Goal: Information Seeking & Learning: Learn about a topic

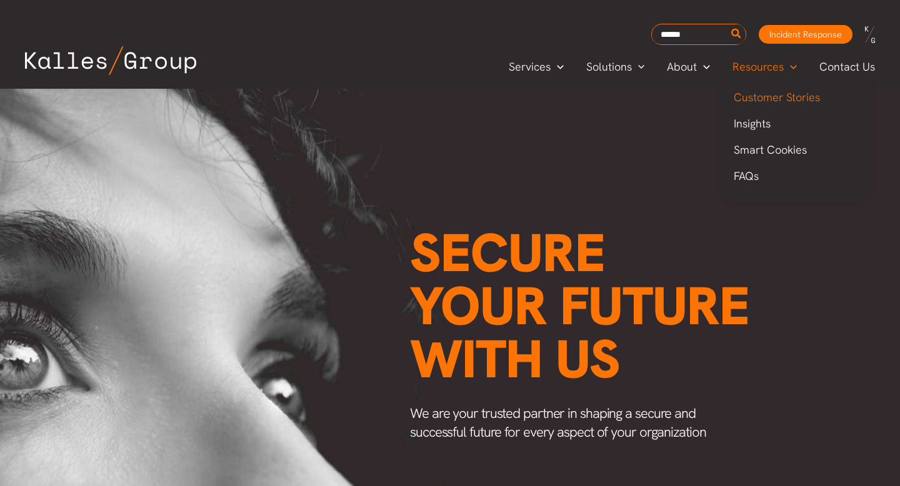
click at [771, 101] on span "Customer Stories" at bounding box center [777, 97] width 86 height 14
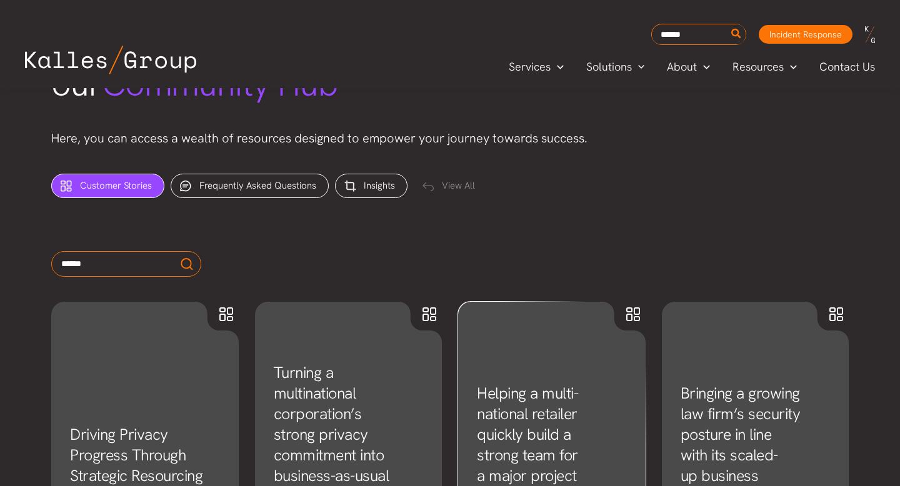
scroll to position [404, 0]
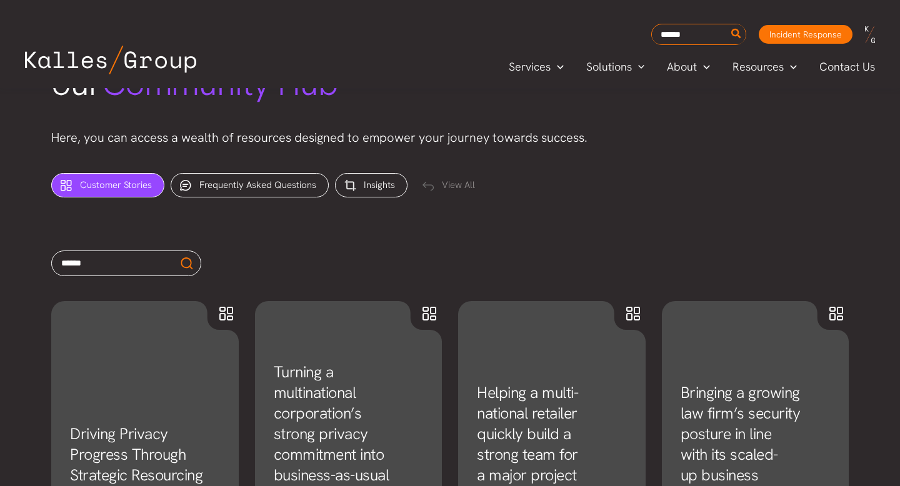
click at [128, 264] on input "text" at bounding box center [126, 264] width 150 height 26
type input "******"
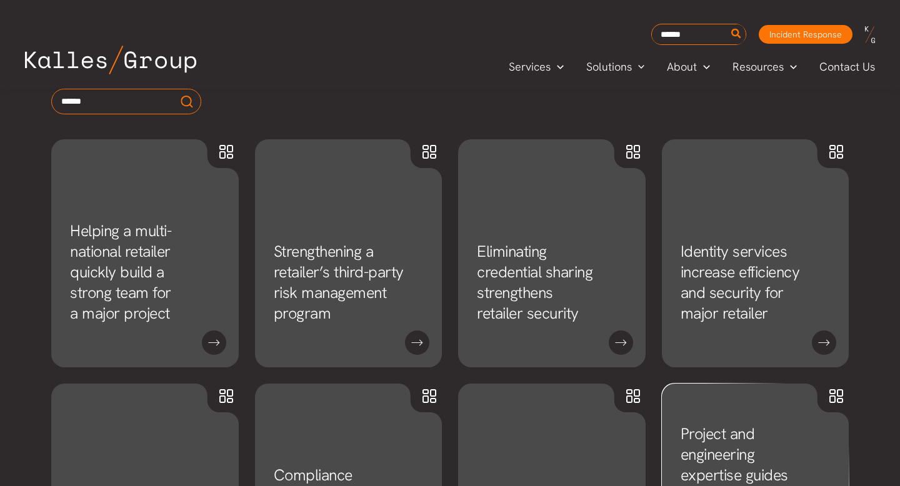
scroll to position [569, 0]
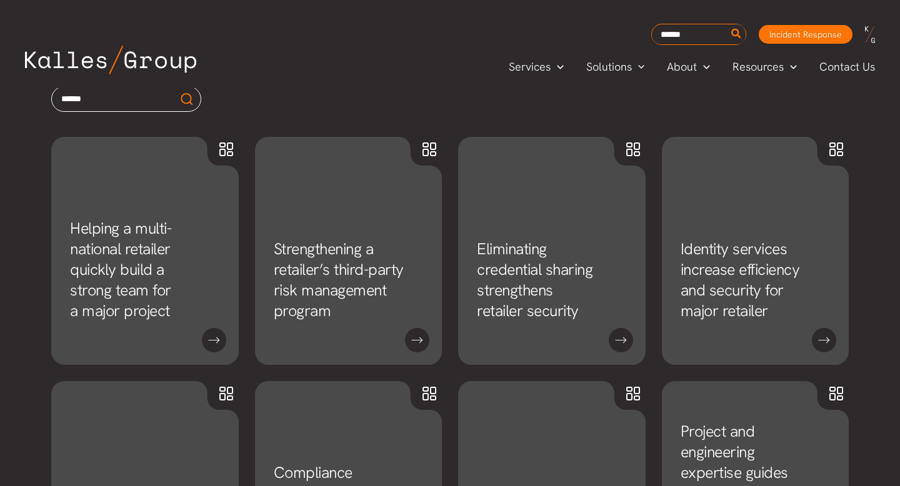
click at [161, 105] on input "******" at bounding box center [126, 99] width 150 height 26
type input "********"
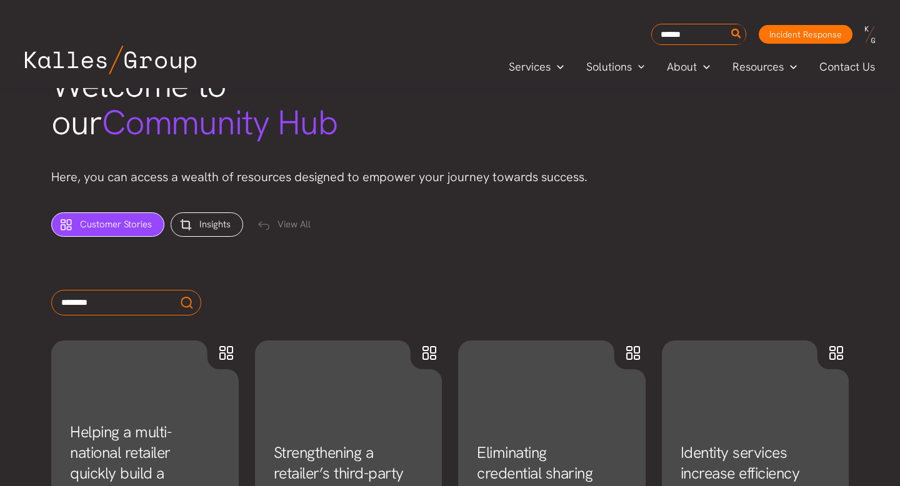
scroll to position [364, 0]
click at [157, 304] on input "********" at bounding box center [126, 304] width 150 height 26
drag, startPoint x: 129, startPoint y: 304, endPoint x: 41, endPoint y: 303, distance: 88.2
click at [41, 303] on div "********" at bounding box center [450, 310] width 823 height 63
click at [283, 314] on div at bounding box center [450, 304] width 798 height 26
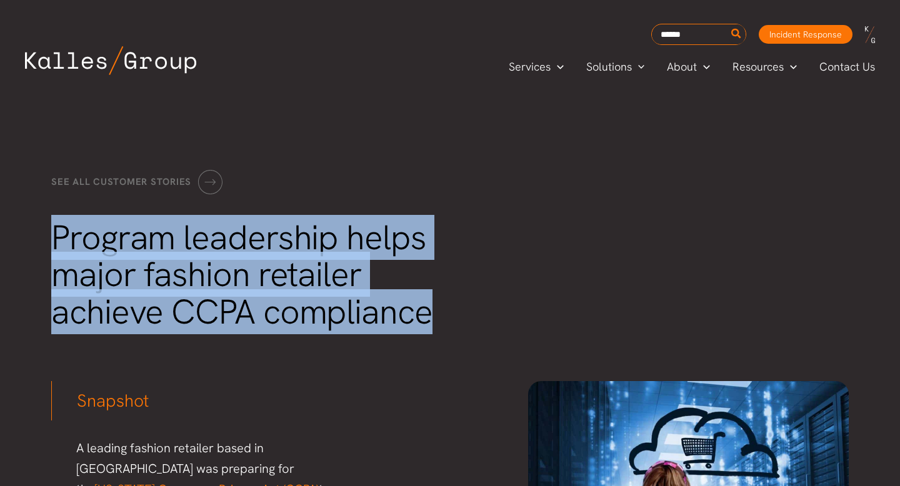
drag, startPoint x: 57, startPoint y: 233, endPoint x: 424, endPoint y: 308, distance: 375.2
click at [424, 308] on span "Program leadership helps major fashion retailer achieve CCPA compliance" at bounding box center [241, 275] width 381 height 120
copy span "Program leadership helps major fashion retailer achieve CCPA compliance"
click at [347, 244] on span "Program leadership helps major fashion retailer achieve CCPA compliance" at bounding box center [241, 275] width 381 height 120
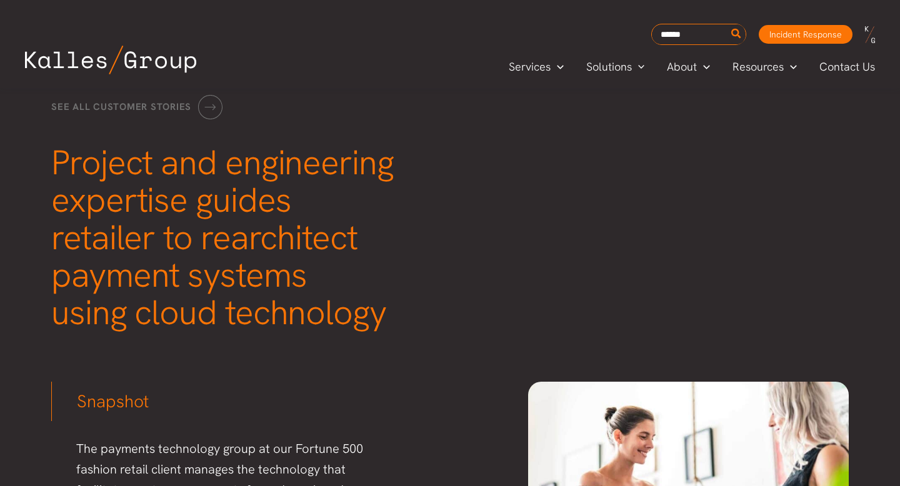
scroll to position [71, 0]
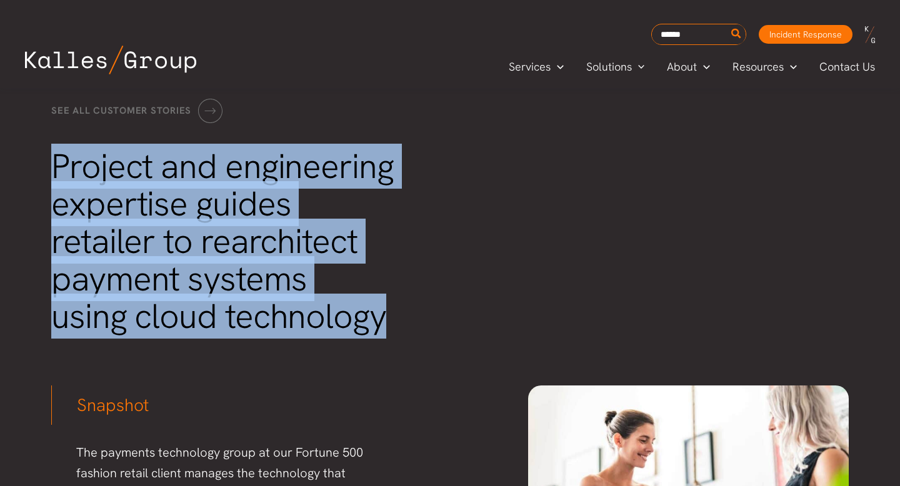
drag, startPoint x: 386, startPoint y: 324, endPoint x: 58, endPoint y: 166, distance: 364.9
click at [58, 166] on h1 "Project and engineering expertise guides retailer to rearchitect payment system…" at bounding box center [257, 242] width 413 height 188
copy span "Project and engineering expertise guides retailer to rearchitect payment system…"
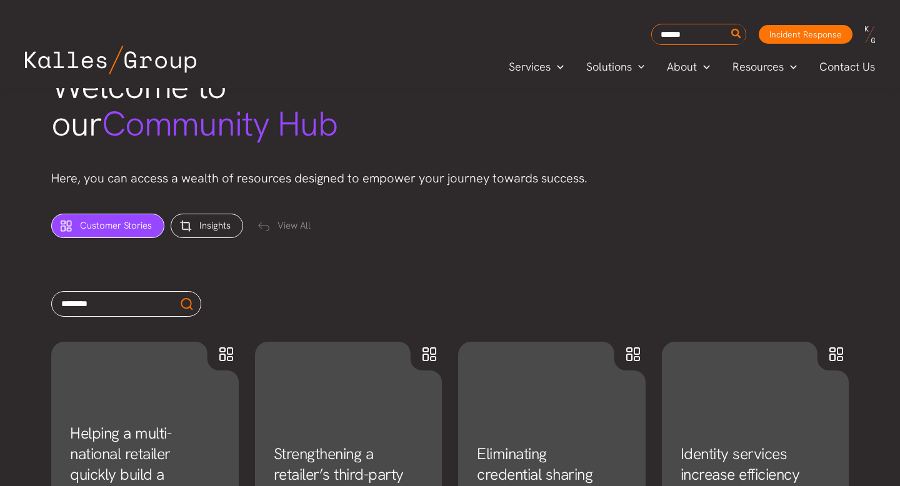
drag, startPoint x: 118, startPoint y: 309, endPoint x: 8, endPoint y: 304, distance: 110.8
click at [8, 304] on div "Customer Stories (11) Insights (18) View All ********" at bounding box center [450, 271] width 900 height 141
click at [63, 205] on div "Customer Stories (11) Insights (18) View All" at bounding box center [450, 240] width 823 height 78
click at [187, 304] on icon at bounding box center [187, 304] width 19 height 26
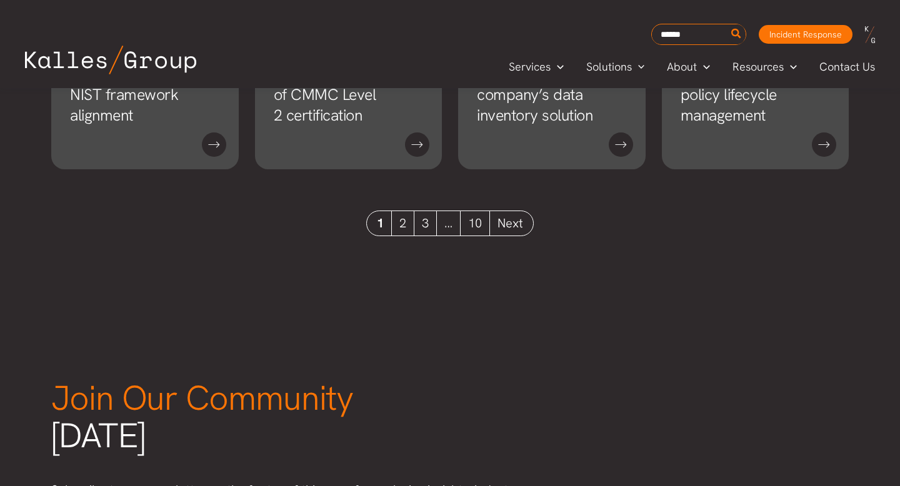
scroll to position [1265, 0]
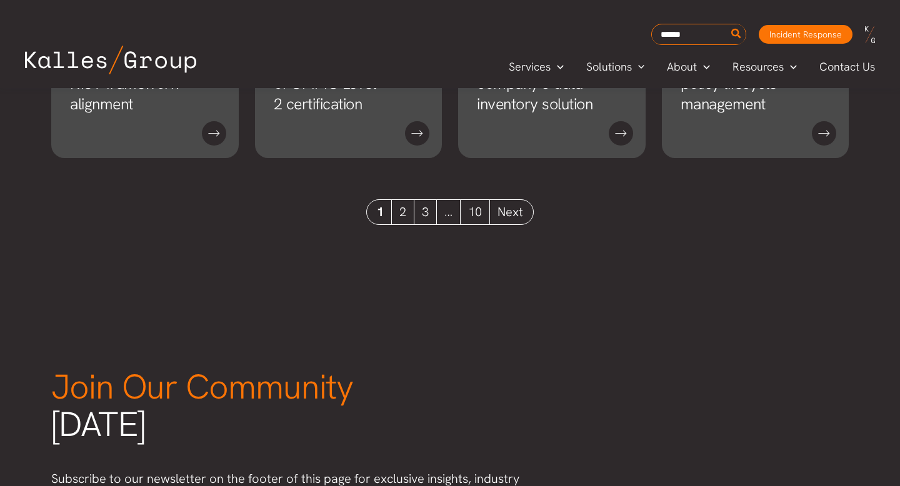
click at [514, 218] on link "Next" at bounding box center [511, 212] width 43 height 24
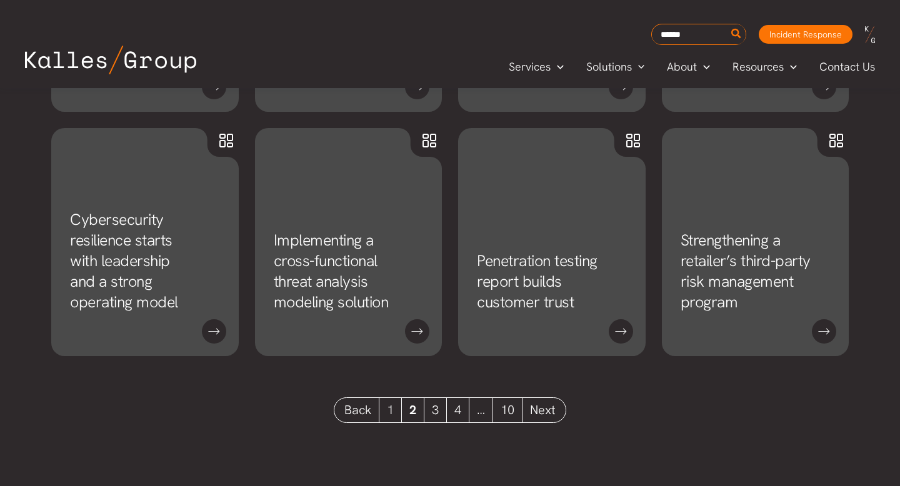
scroll to position [1068, 0]
click at [432, 412] on link "3" at bounding box center [435, 408] width 23 height 24
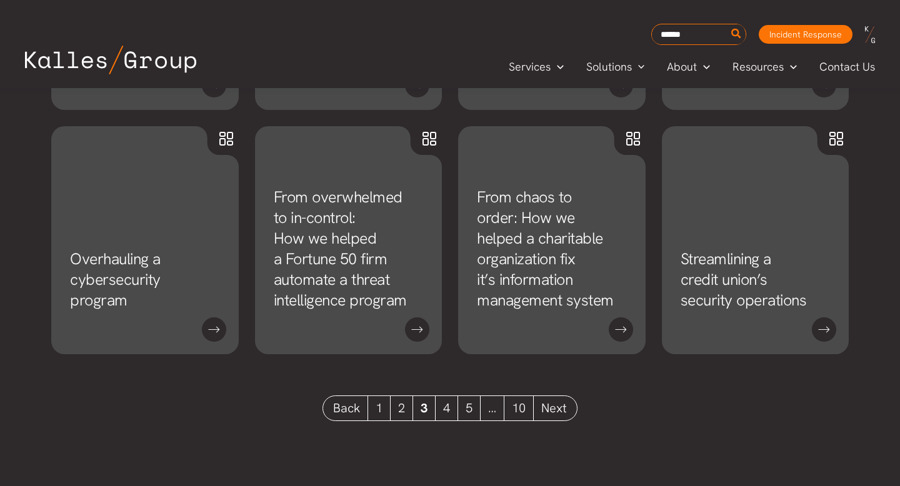
click at [404, 414] on link "2" at bounding box center [402, 408] width 23 height 24
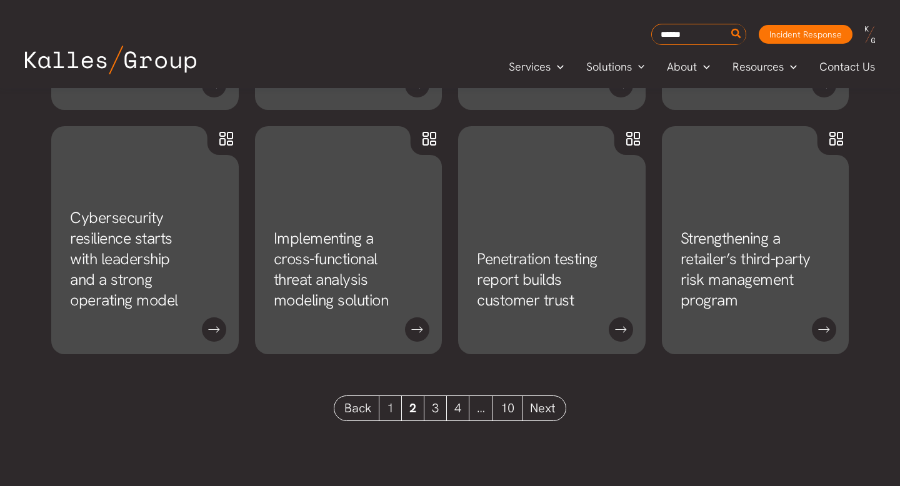
click at [430, 407] on link "3" at bounding box center [435, 408] width 23 height 24
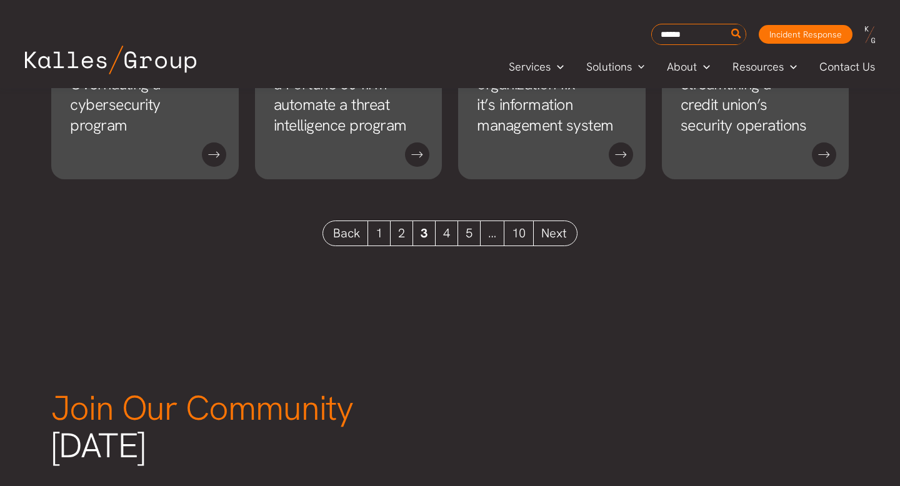
scroll to position [1259, 0]
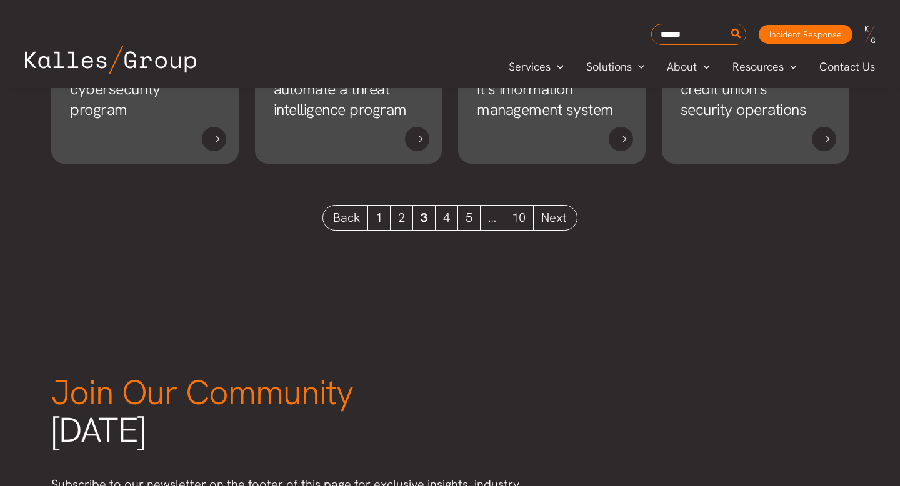
click at [446, 219] on link "4" at bounding box center [447, 218] width 23 height 24
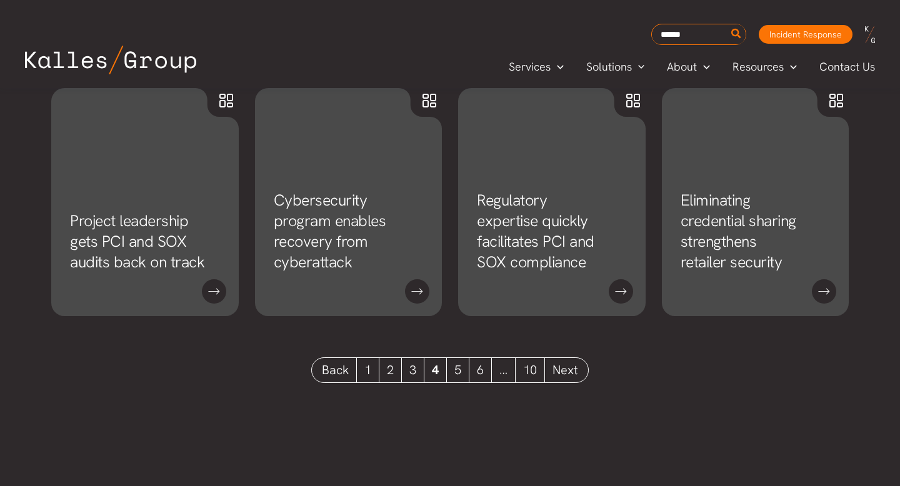
scroll to position [1111, 0]
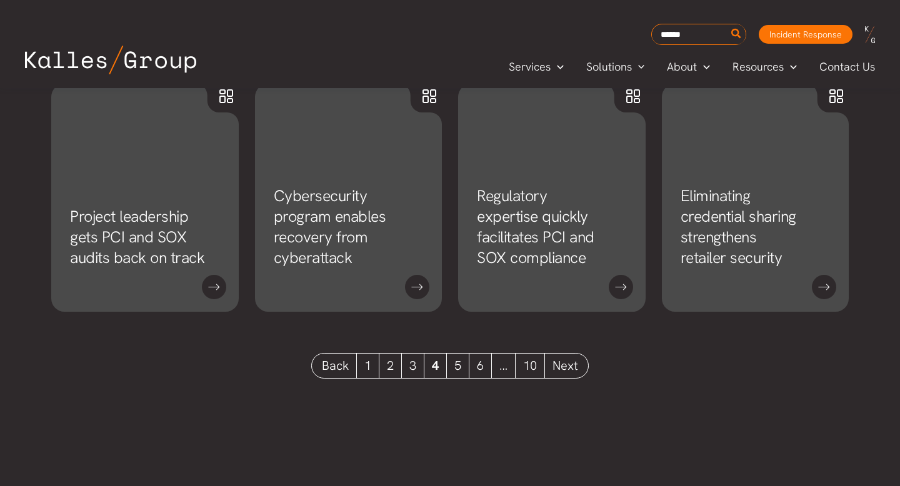
click at [458, 368] on link "5" at bounding box center [458, 366] width 23 height 24
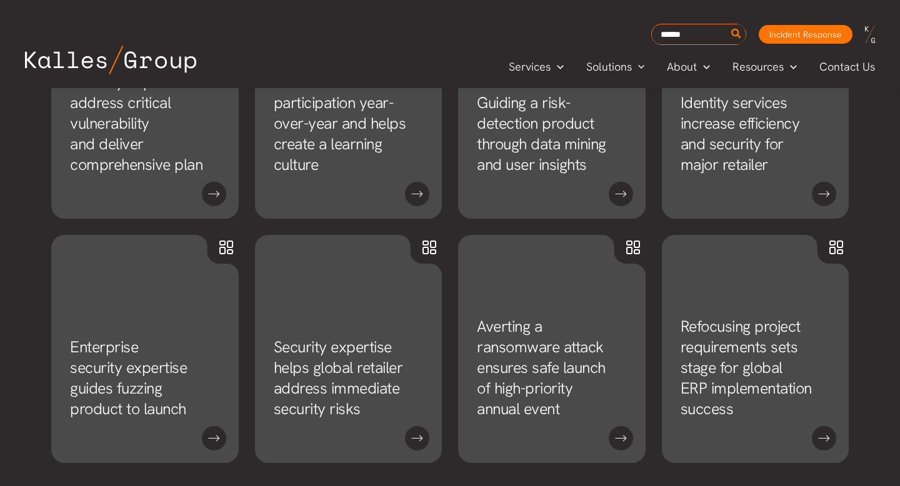
scroll to position [1088, 0]
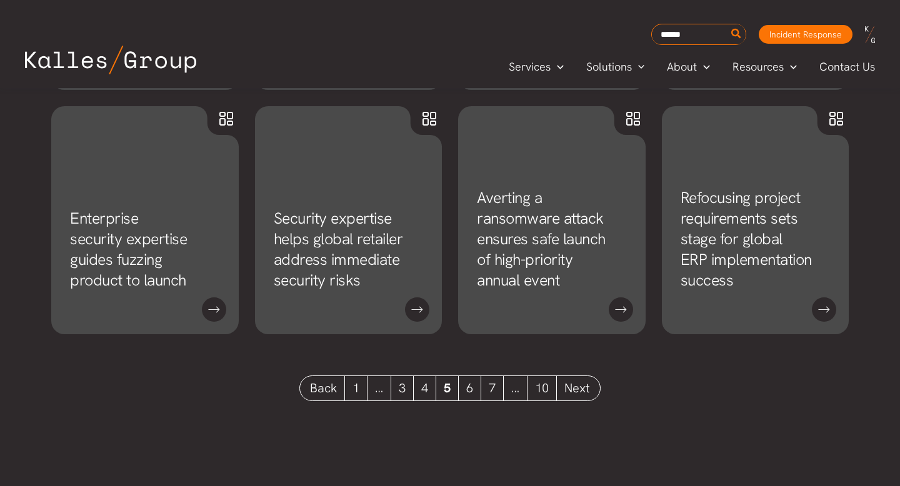
click at [469, 389] on link "6" at bounding box center [470, 388] width 23 height 24
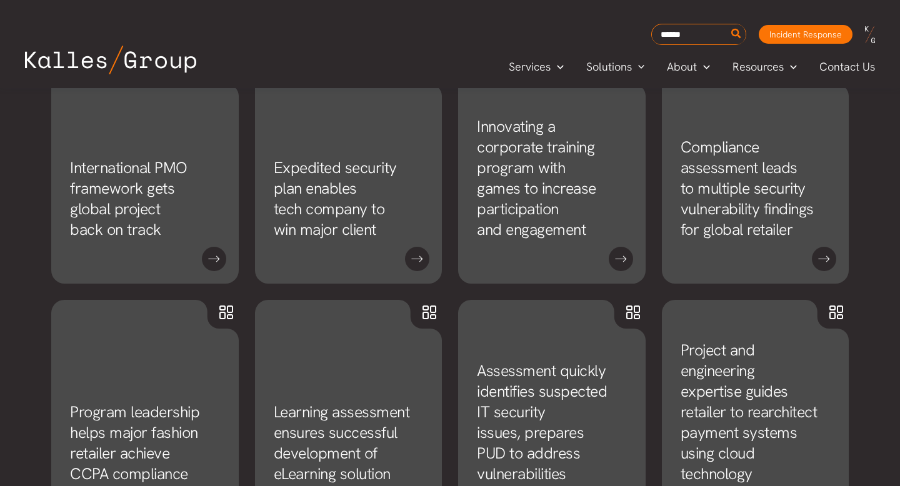
scroll to position [654, 0]
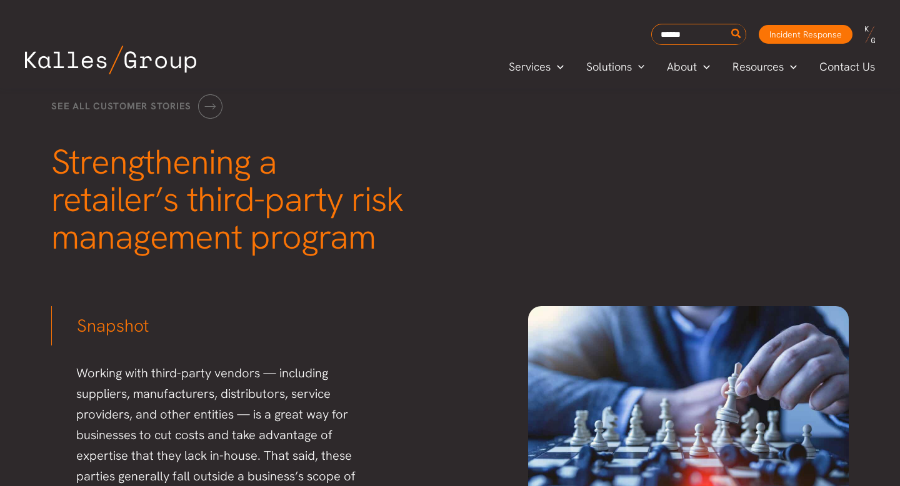
scroll to position [49, 0]
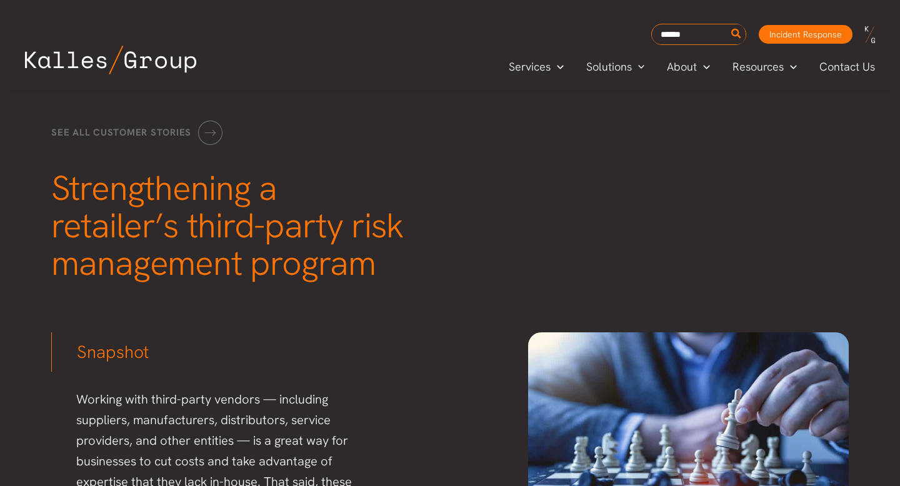
click at [379, 149] on div "See all customer stories" at bounding box center [450, 132] width 823 height 49
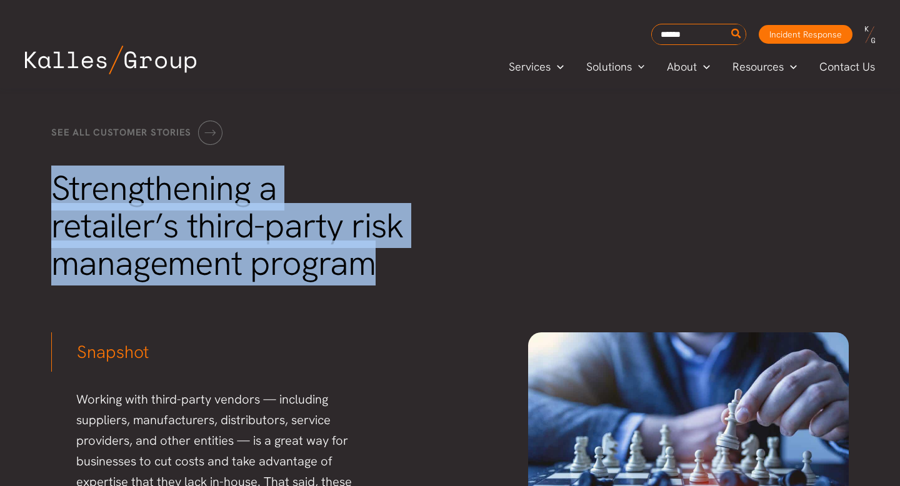
drag, startPoint x: 58, startPoint y: 195, endPoint x: 385, endPoint y: 251, distance: 331.7
click at [385, 251] on h1 "Strengthening a retailer’s third-party risk management program" at bounding box center [257, 226] width 413 height 113
copy span "Strengthening a retailer’s third-party risk management program"
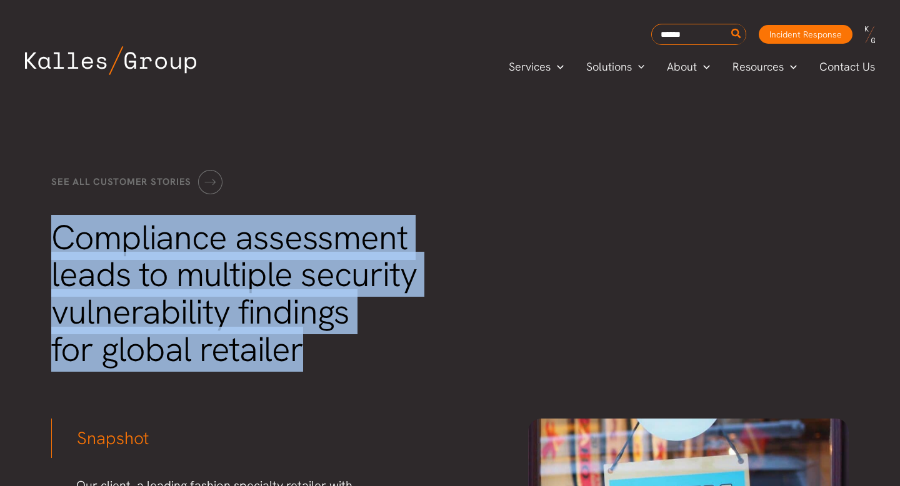
drag, startPoint x: 59, startPoint y: 244, endPoint x: 338, endPoint y: 362, distance: 303.4
click at [338, 362] on h1 "Compliance assessment leads to multiple security vulnerability findings for glo…" at bounding box center [257, 294] width 413 height 150
copy span "Compliance assessment leads to multiple security vulnerability findings for glo…"
